Goal: Find specific page/section

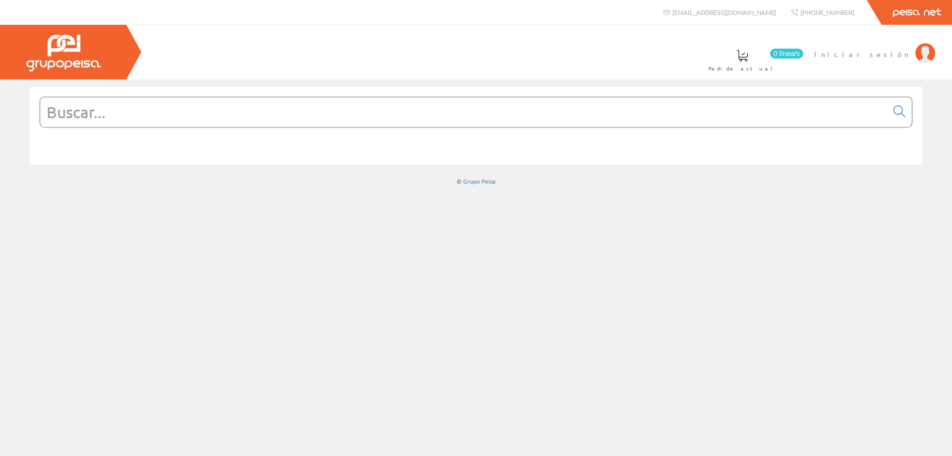
click at [894, 53] on span "Iniciar sesión" at bounding box center [862, 54] width 96 height 10
click at [306, 111] on input "text" at bounding box center [463, 112] width 847 height 30
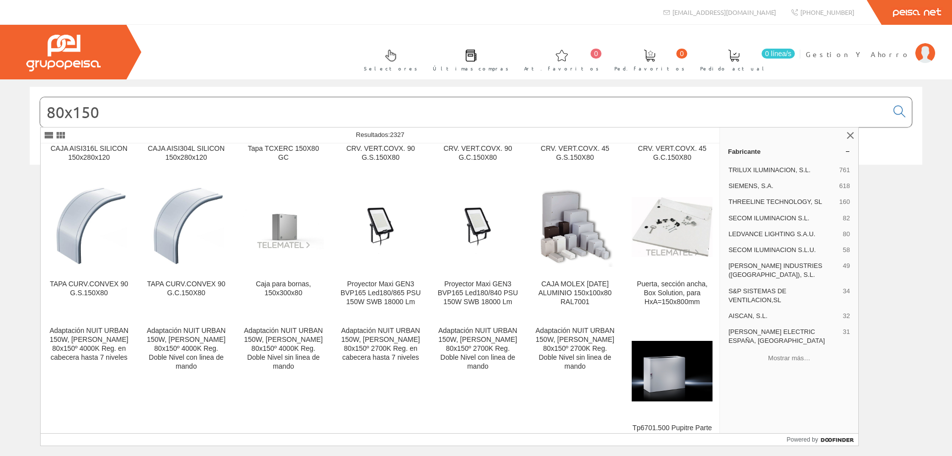
scroll to position [826, 0]
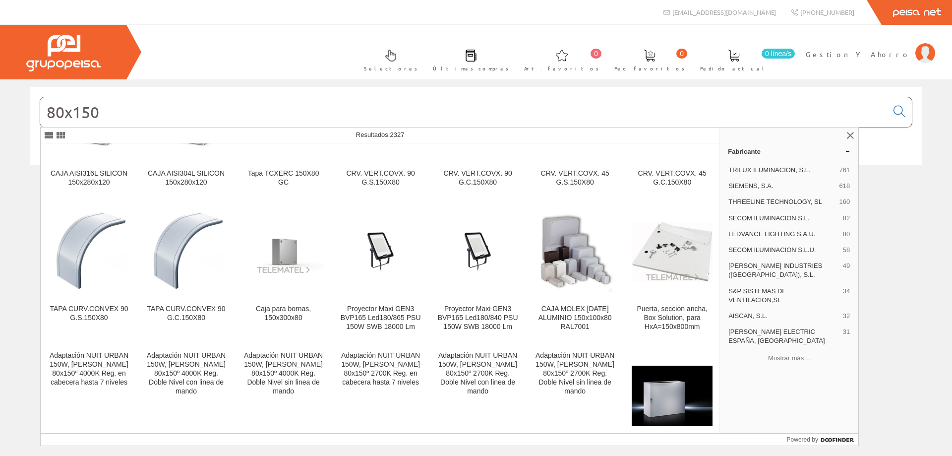
drag, startPoint x: 144, startPoint y: 105, endPoint x: 44, endPoint y: 113, distance: 100.4
click at [44, 113] on input "80x150" at bounding box center [463, 112] width 847 height 30
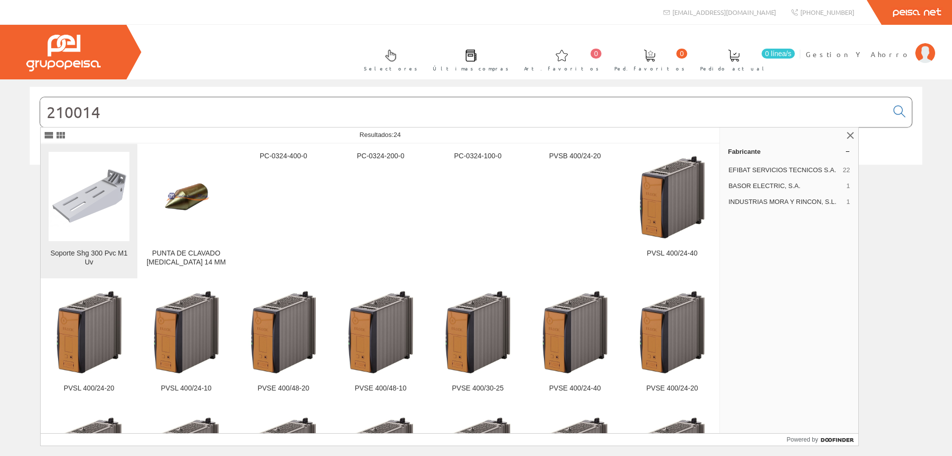
type input "210014"
click at [91, 195] on img at bounding box center [89, 196] width 81 height 60
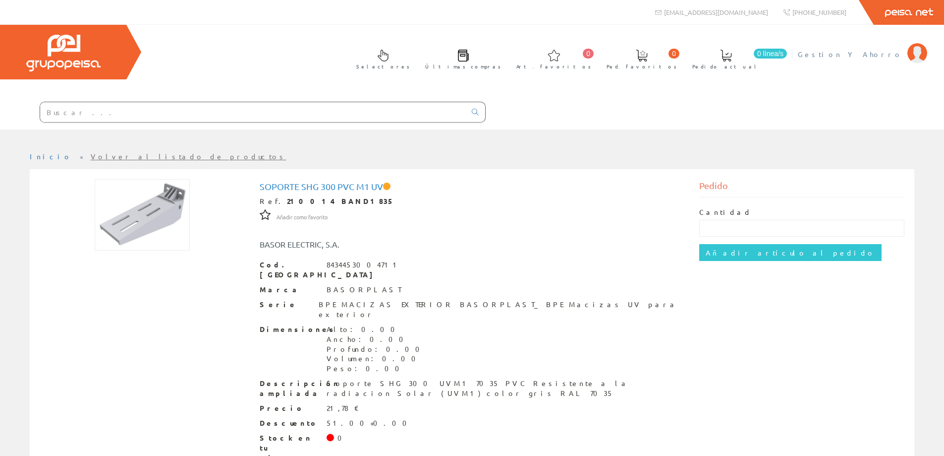
click at [866, 49] on link "Gestion Y Ahorro" at bounding box center [862, 45] width 129 height 9
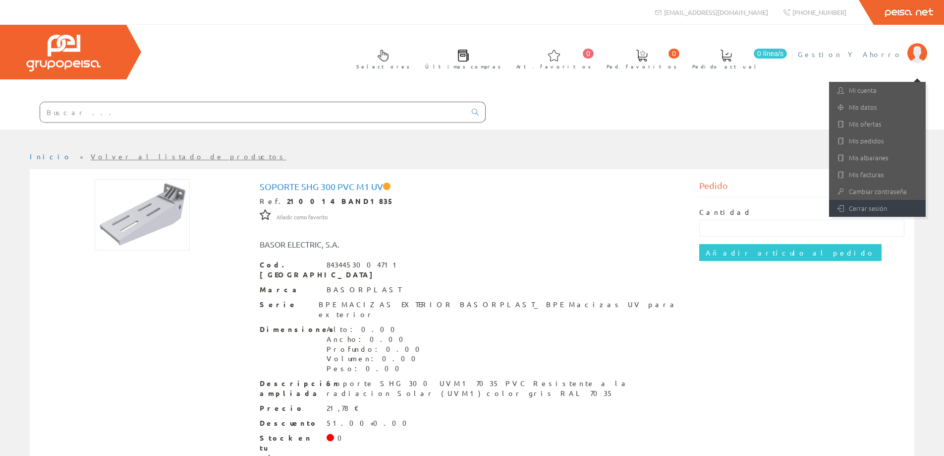
click at [860, 206] on link "Cerrar sesión" at bounding box center [877, 208] width 97 height 17
